Goal: Information Seeking & Learning: Learn about a topic

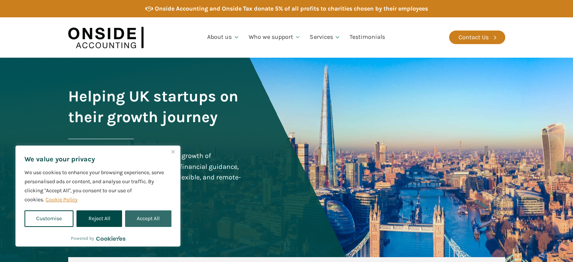
click at [147, 218] on button "Accept All" at bounding box center [148, 218] width 46 height 17
checkbox input "true"
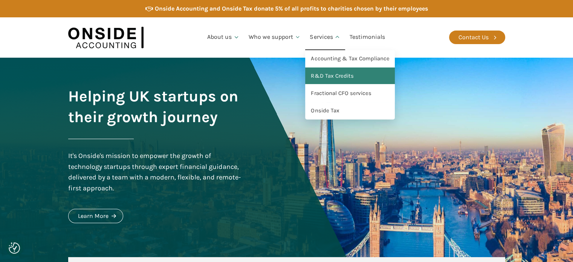
click at [332, 74] on link "R&D Tax Credits" at bounding box center [350, 75] width 90 height 17
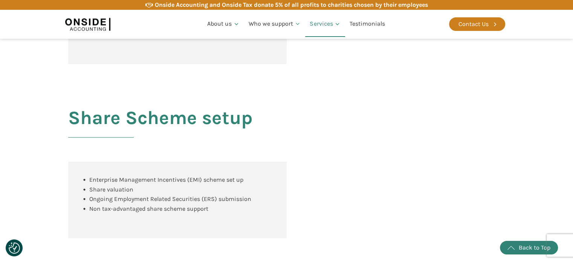
scroll to position [901, 0]
